Goal: Task Accomplishment & Management: Manage account settings

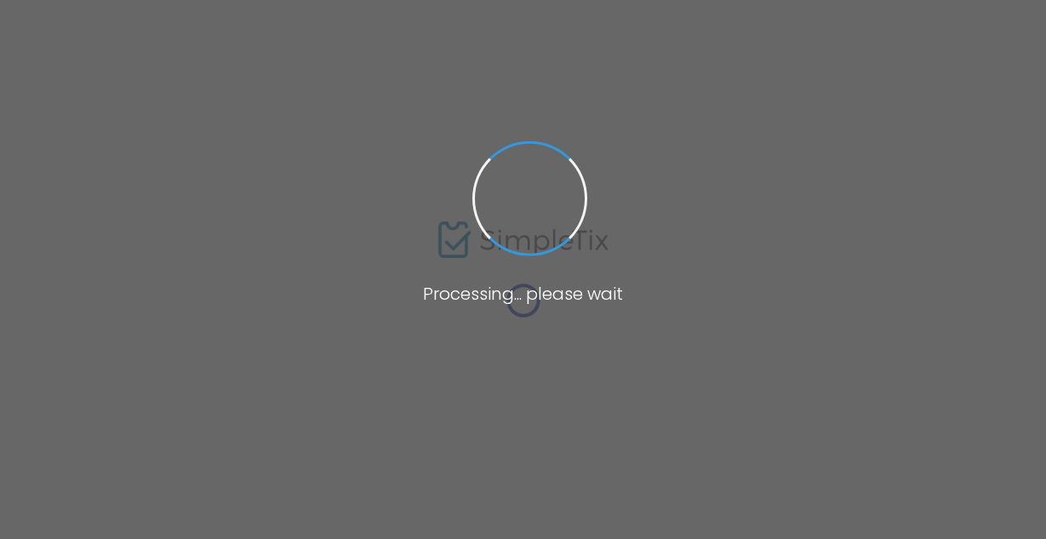
type input "edelman"
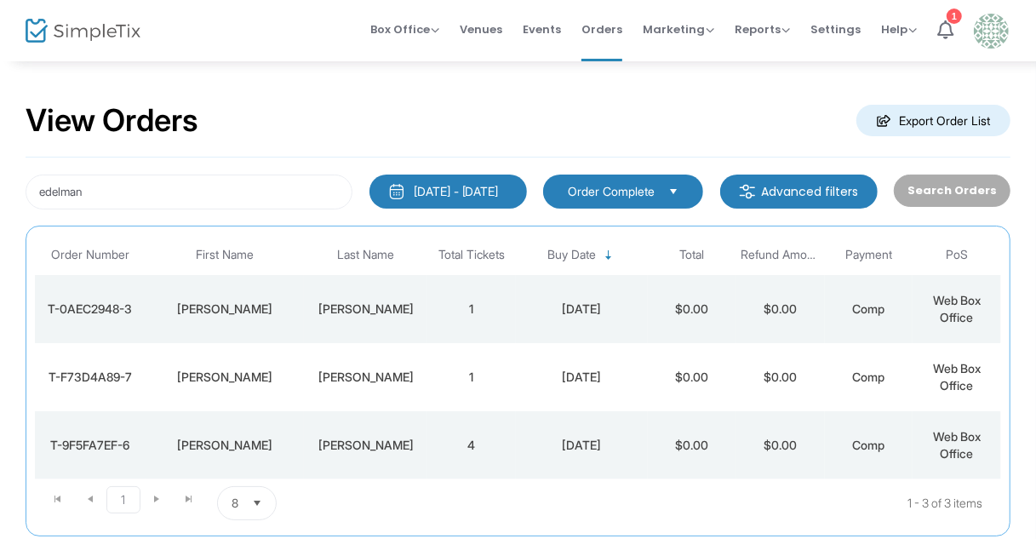
click at [983, 190] on div "Search Orders" at bounding box center [952, 192] width 133 height 35
click at [421, 310] on div "[PERSON_NAME]" at bounding box center [365, 309] width 115 height 17
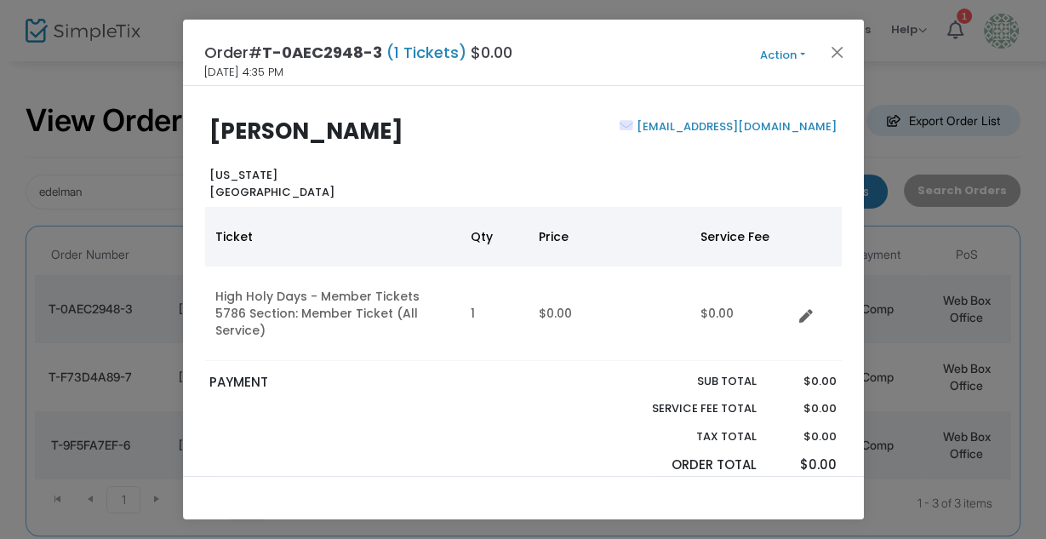
click at [806, 48] on button "Action" at bounding box center [783, 55] width 102 height 19
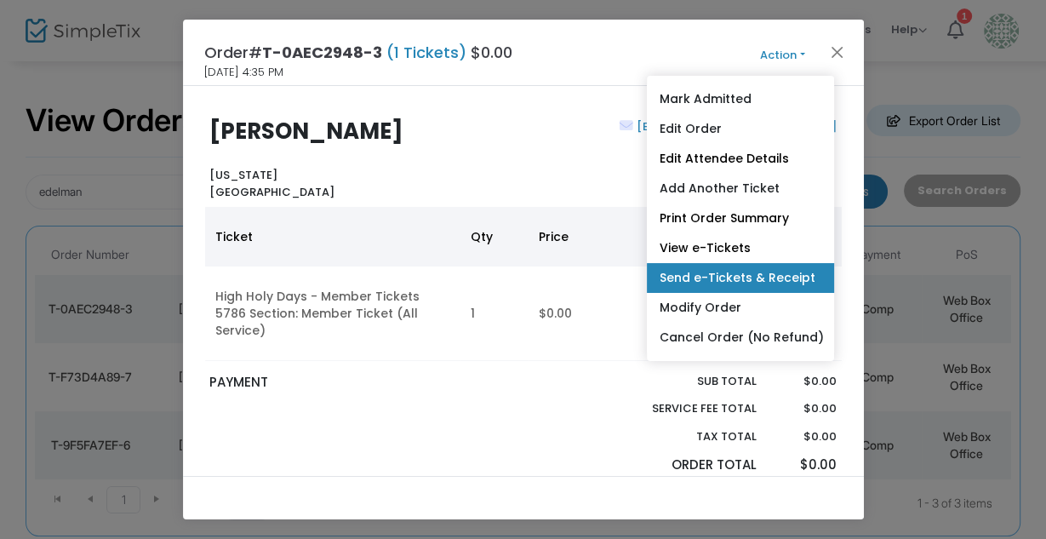
click at [781, 275] on link "Send e-Tickets & Receipt" at bounding box center [740, 278] width 187 height 30
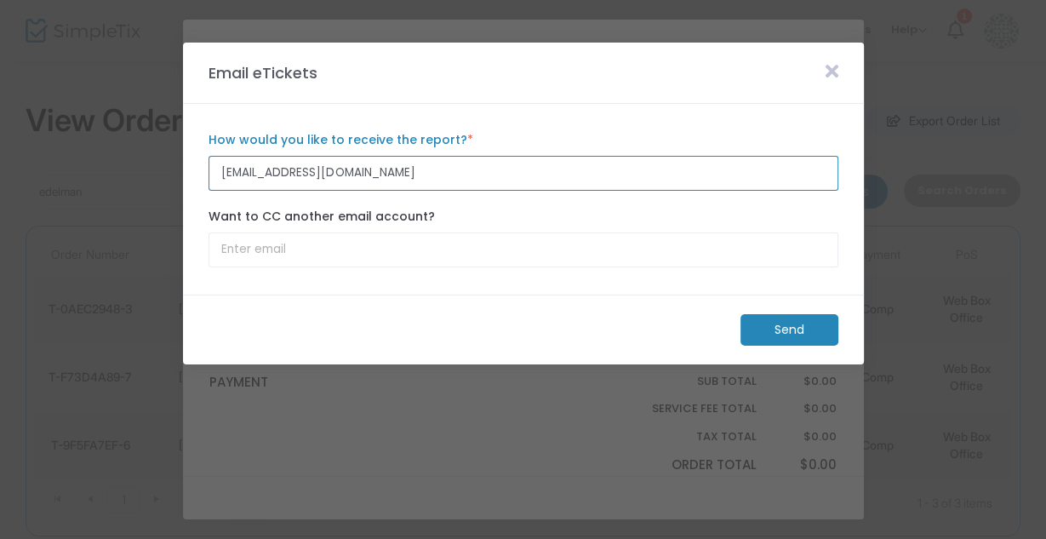
click at [319, 174] on input "[EMAIL_ADDRESS][DOMAIN_NAME]" at bounding box center [524, 173] width 630 height 35
paste input "2"
type input "[EMAIL_ADDRESS][DOMAIN_NAME]"
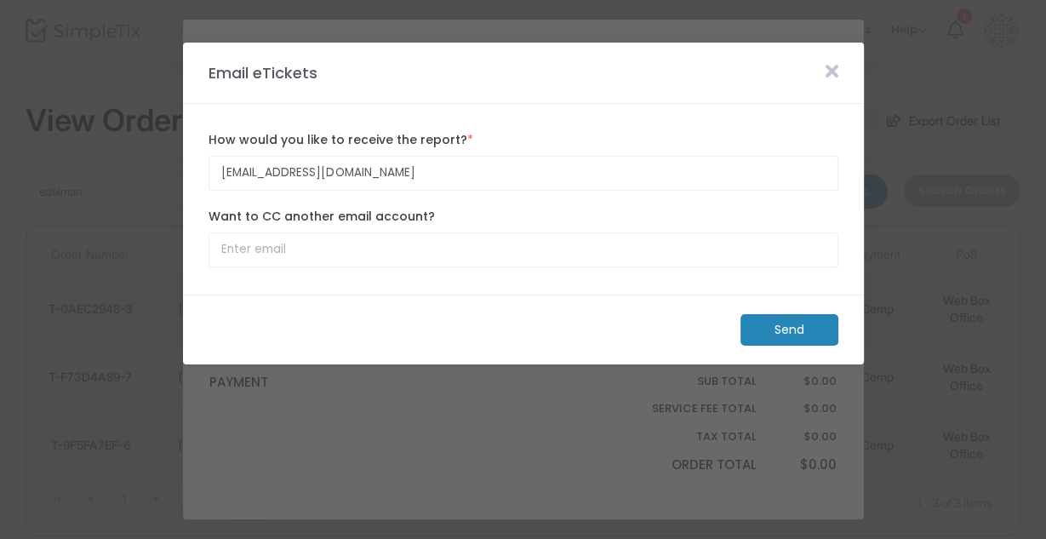
click at [828, 65] on icon at bounding box center [832, 71] width 13 height 19
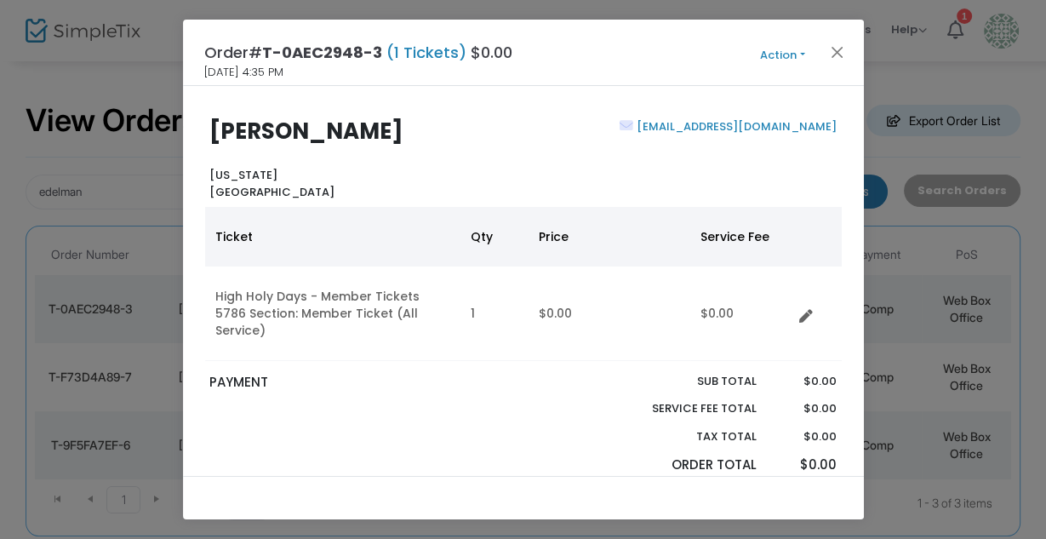
click at [548, 373] on div at bounding box center [564, 429] width 81 height 113
click at [841, 49] on button "Close" at bounding box center [837, 52] width 22 height 22
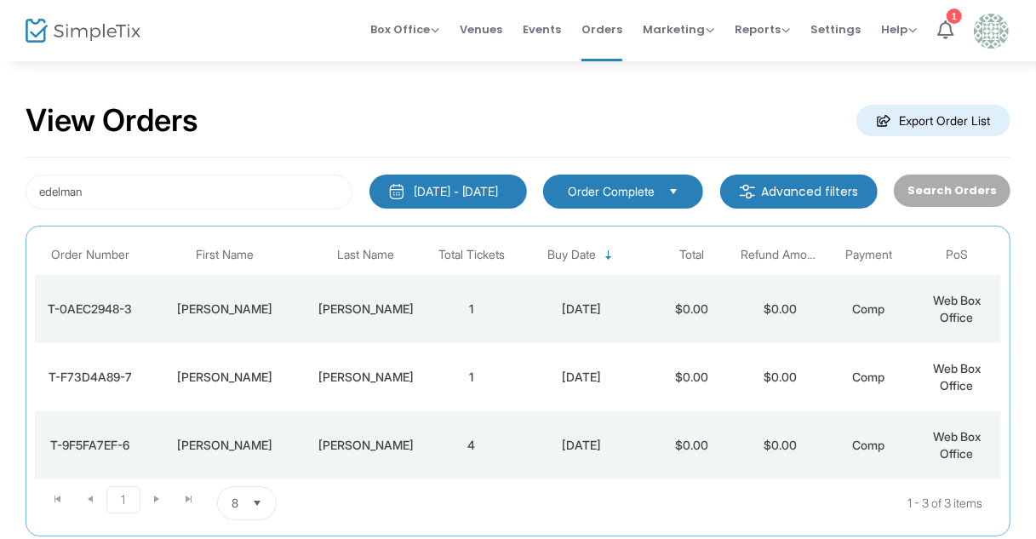
click at [214, 369] on div "[PERSON_NAME]" at bounding box center [225, 377] width 151 height 17
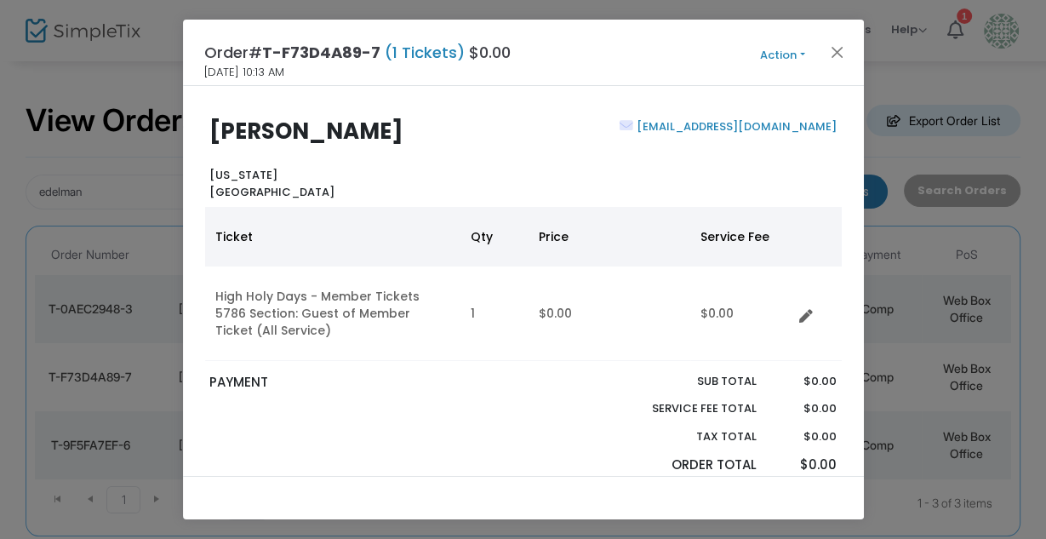
click at [773, 131] on link "[EMAIL_ADDRESS][DOMAIN_NAME]" at bounding box center [736, 126] width 204 height 16
click at [796, 53] on button "Action" at bounding box center [783, 55] width 102 height 19
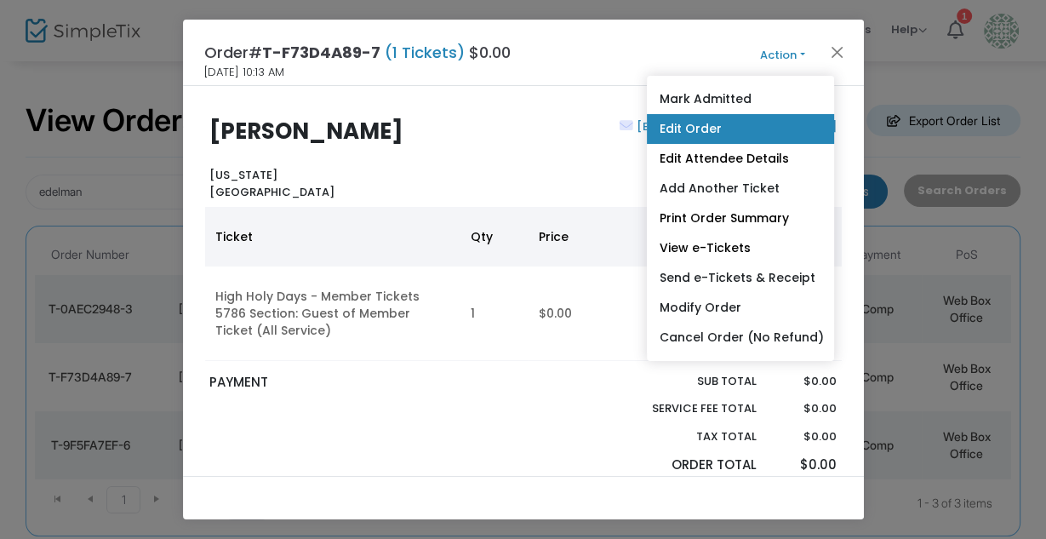
click at [760, 133] on link "Edit Order" at bounding box center [740, 129] width 187 height 30
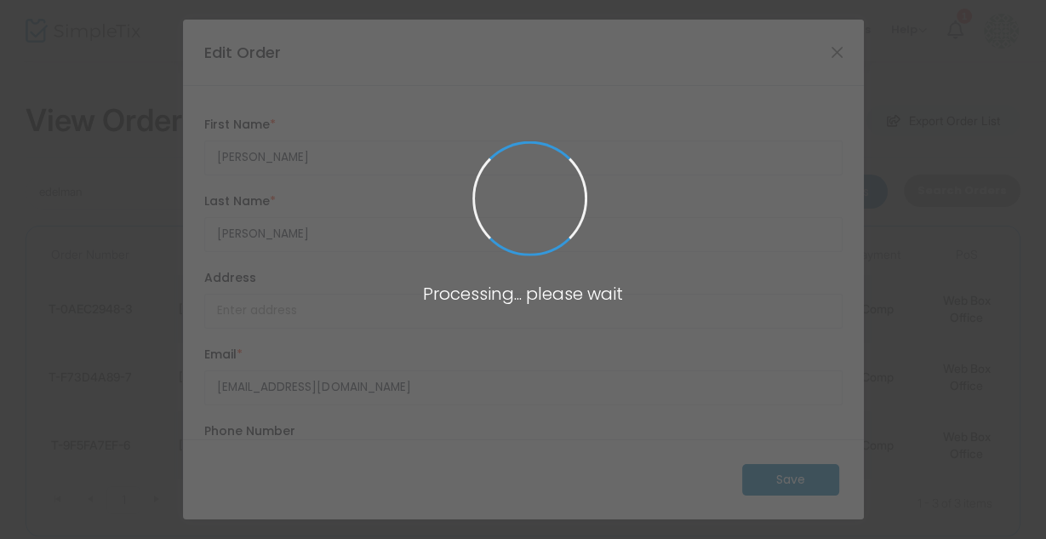
type input "[GEOGRAPHIC_DATA]"
type input "[US_STATE]"
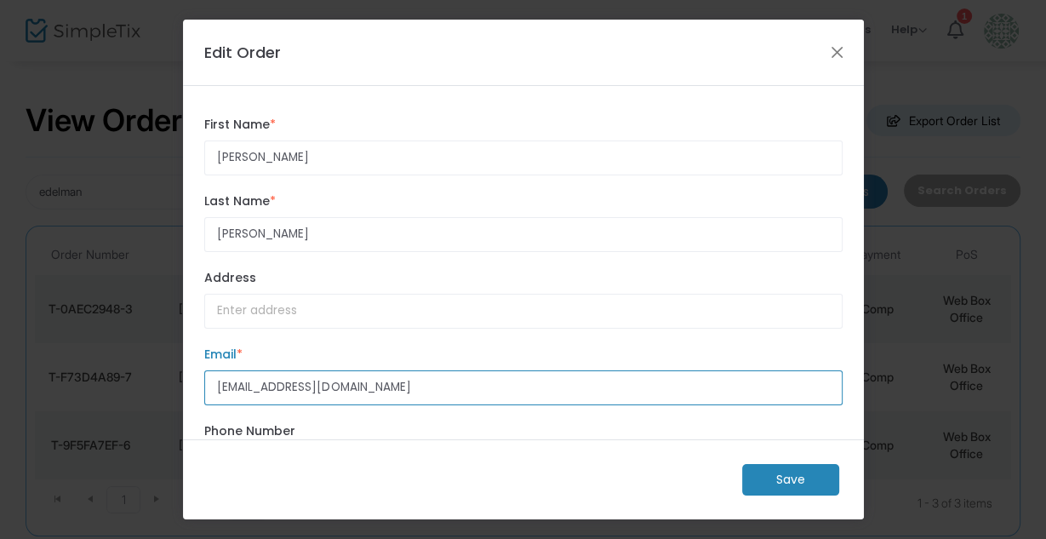
click at [395, 382] on input "[EMAIL_ADDRESS][DOMAIN_NAME]" at bounding box center [523, 387] width 639 height 35
paste input "2"
type input "[EMAIL_ADDRESS][DOMAIN_NAME]"
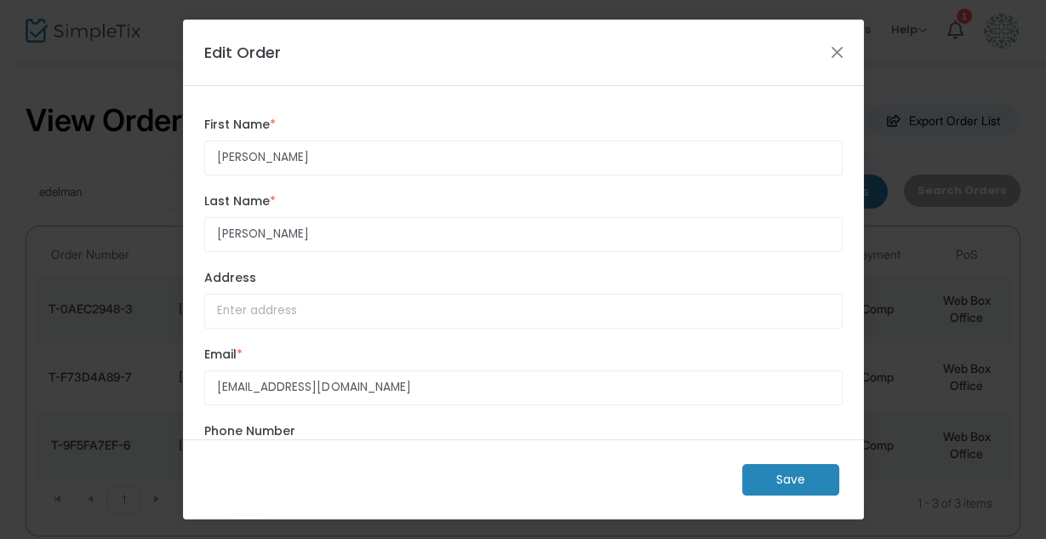
click at [769, 484] on m-button "Save" at bounding box center [790, 480] width 97 height 32
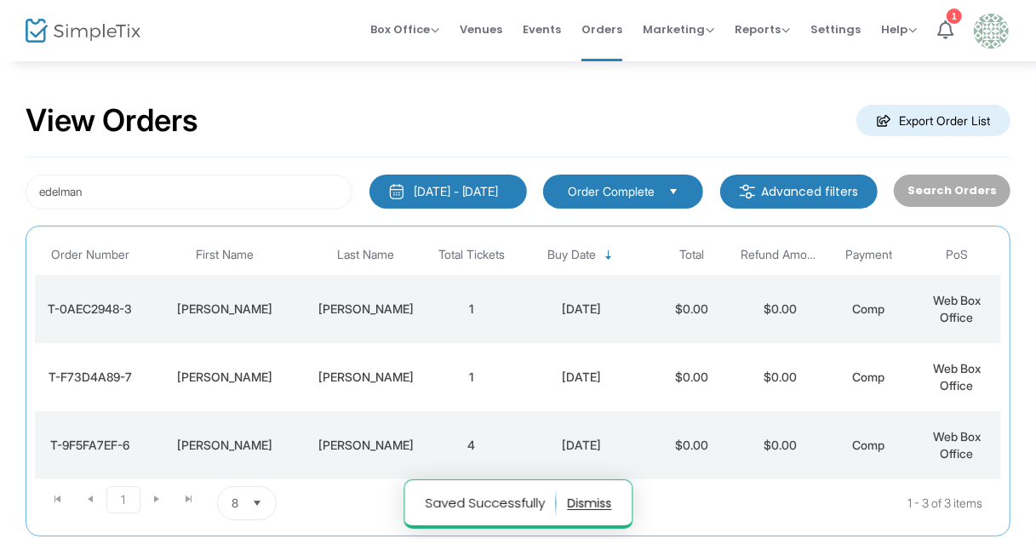
click at [235, 379] on div "[PERSON_NAME]" at bounding box center [225, 377] width 151 height 17
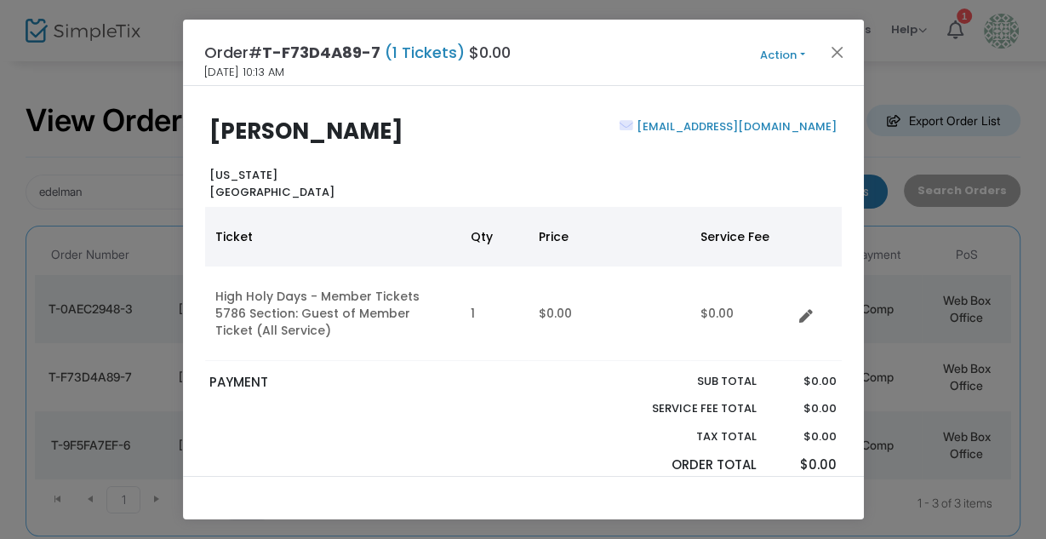
click at [804, 57] on button "Action" at bounding box center [783, 55] width 102 height 19
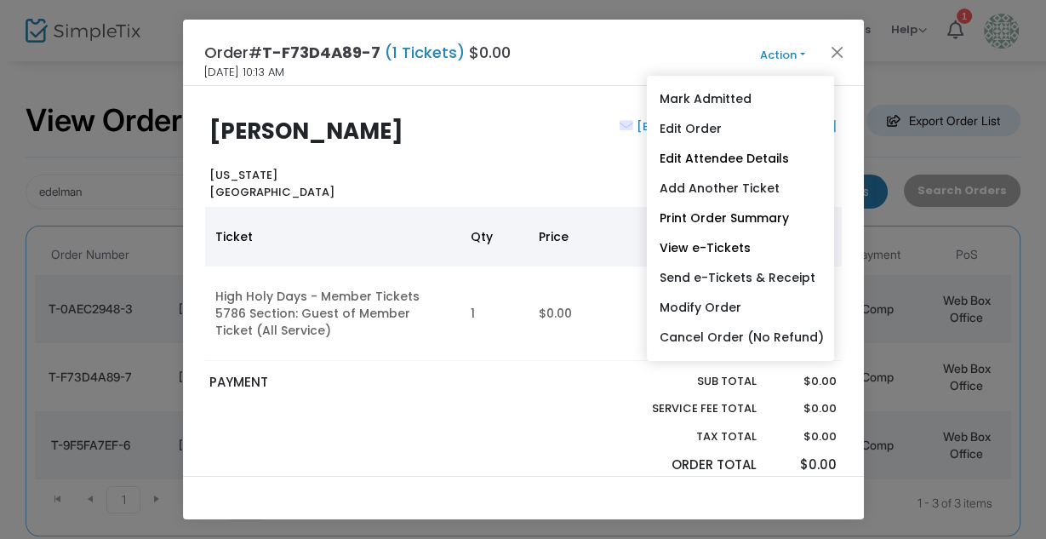
click at [446, 158] on div "[PERSON_NAME] [US_STATE] [GEOGRAPHIC_DATA]" at bounding box center [362, 159] width 322 height 82
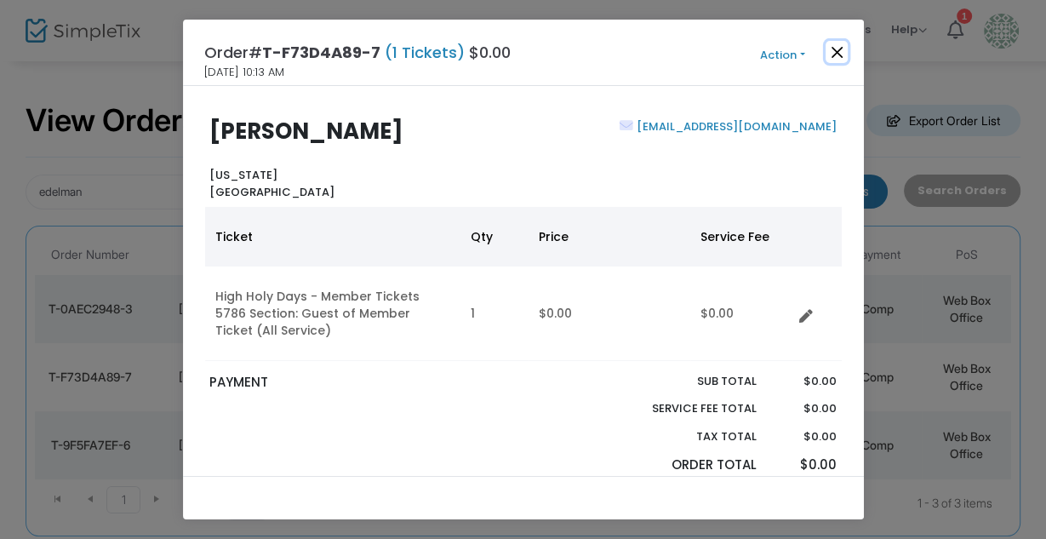
click at [841, 53] on button "Close" at bounding box center [837, 52] width 22 height 22
